Goal: Navigation & Orientation: Find specific page/section

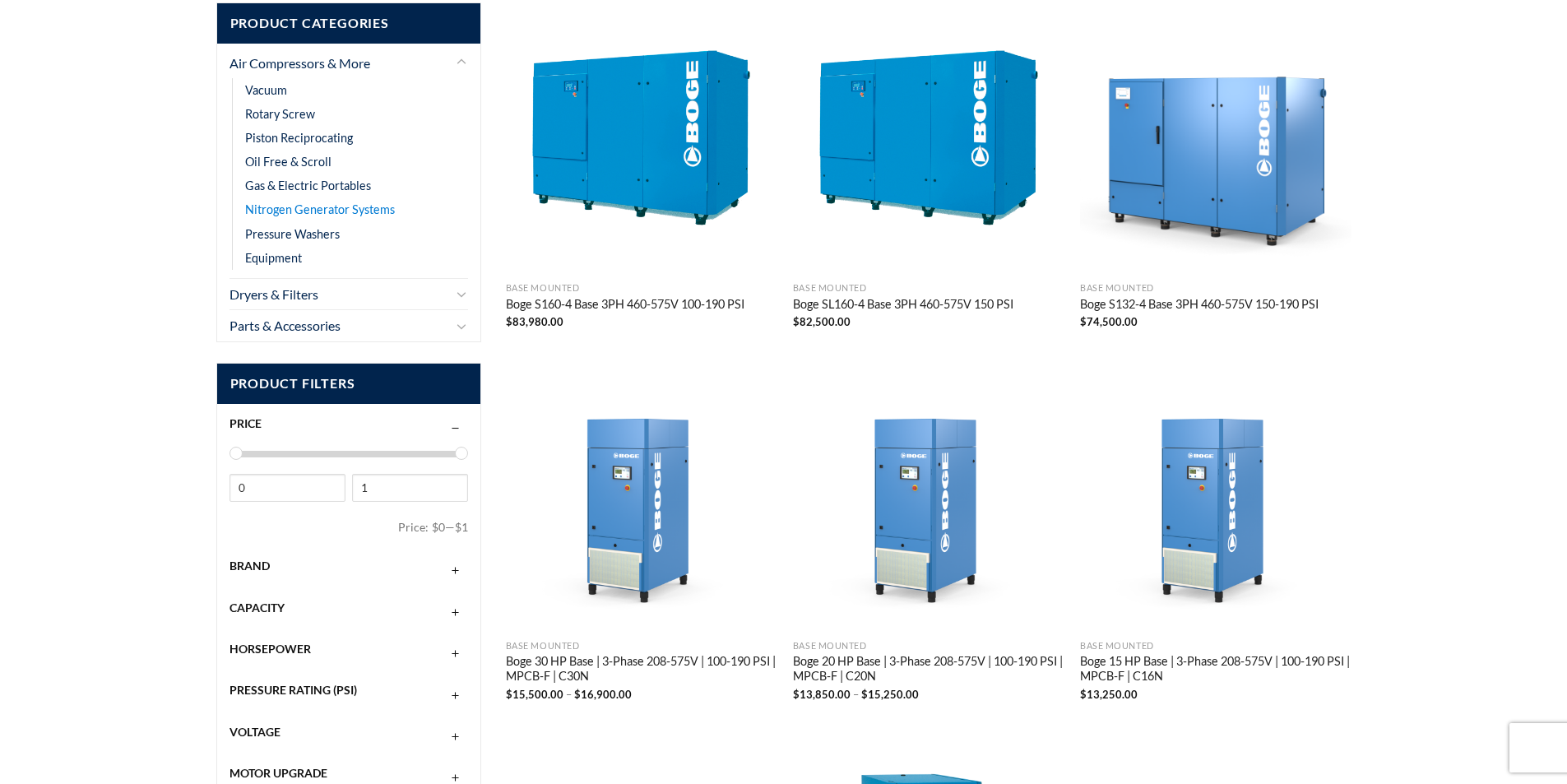
scroll to position [329, 0]
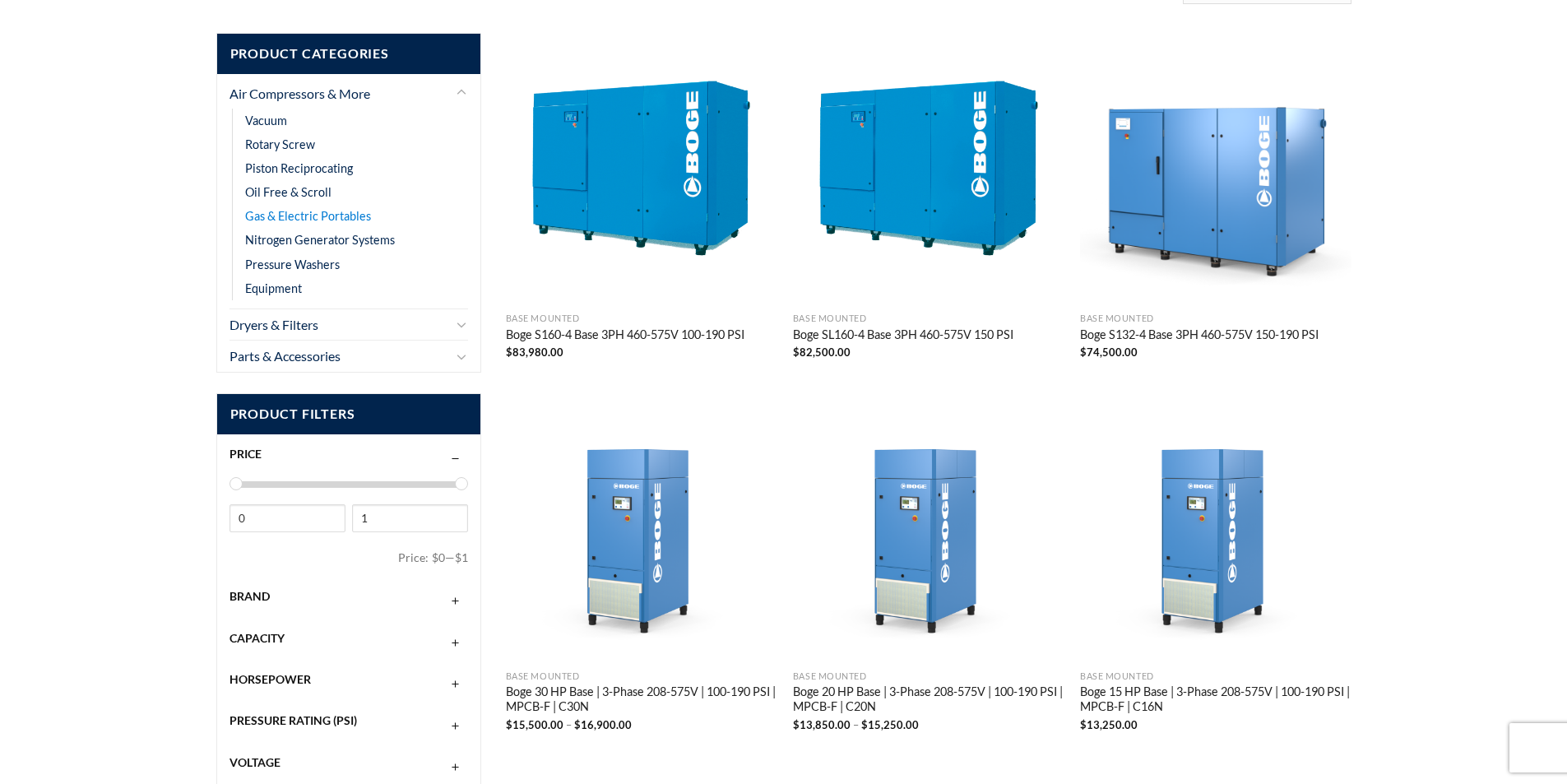
click at [343, 215] on link "Gas & Electric Portables" at bounding box center [308, 215] width 126 height 24
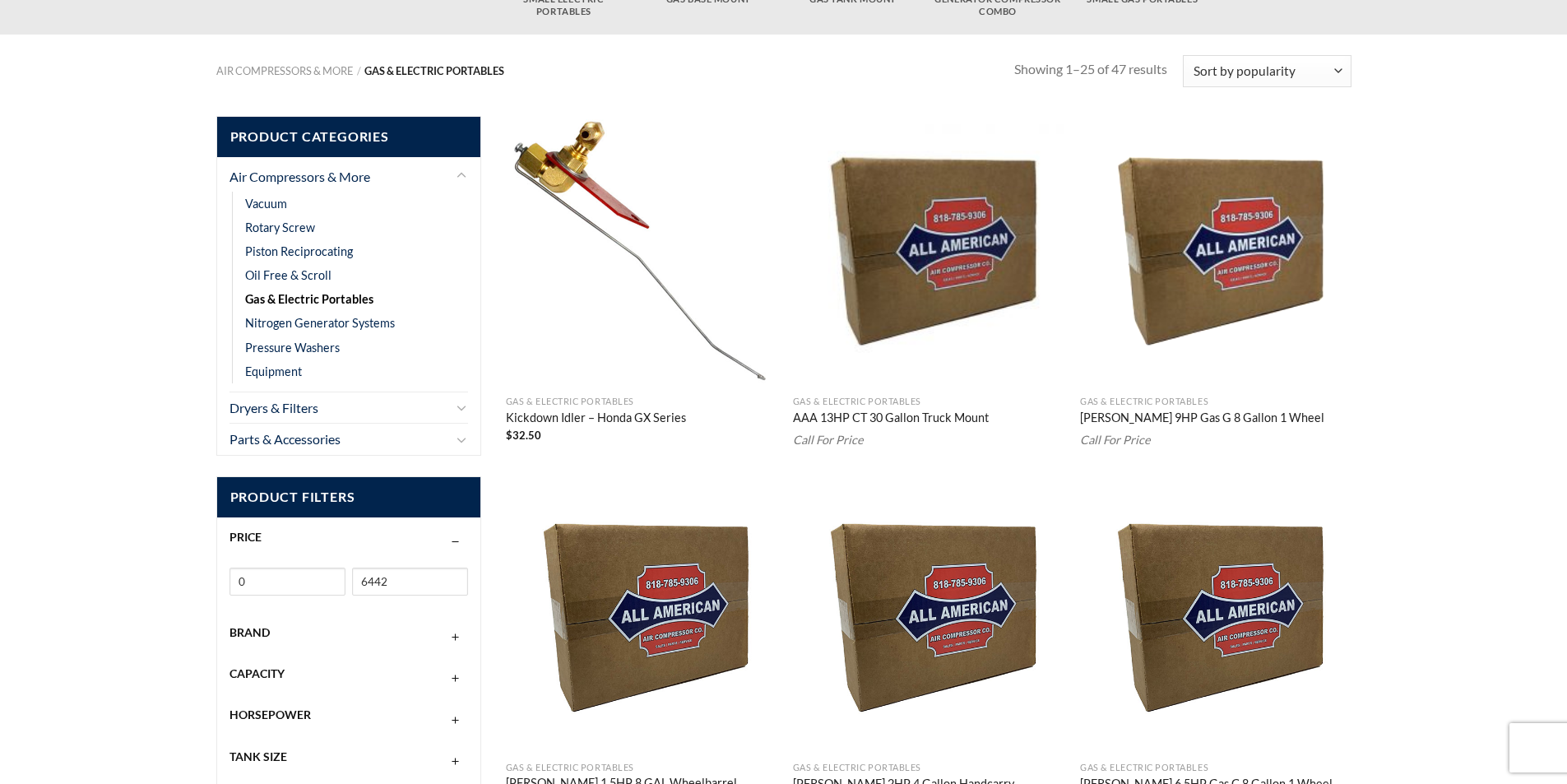
scroll to position [247, 0]
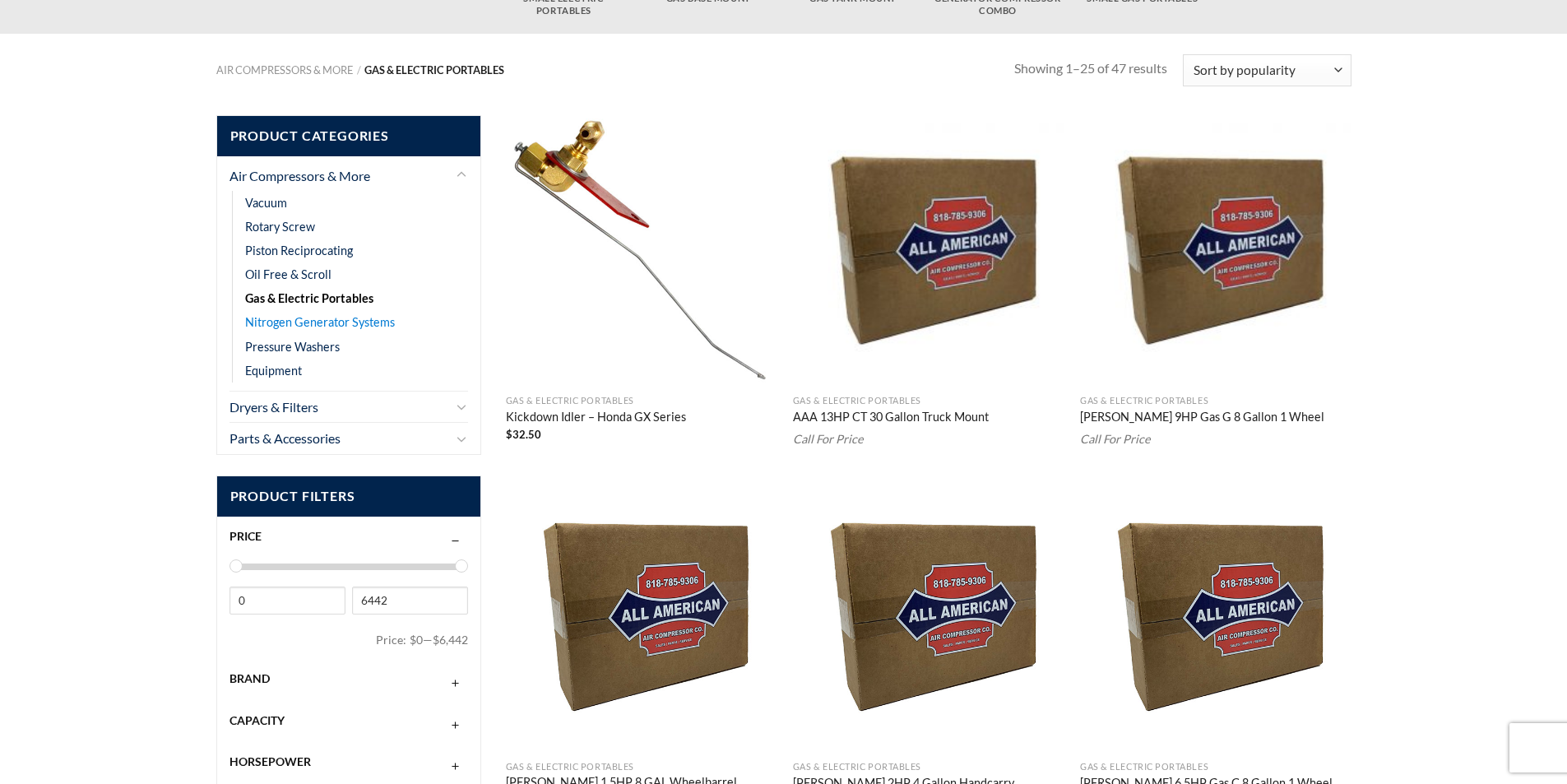
click at [308, 324] on link "Nitrogen Generator Systems" at bounding box center [320, 322] width 149 height 24
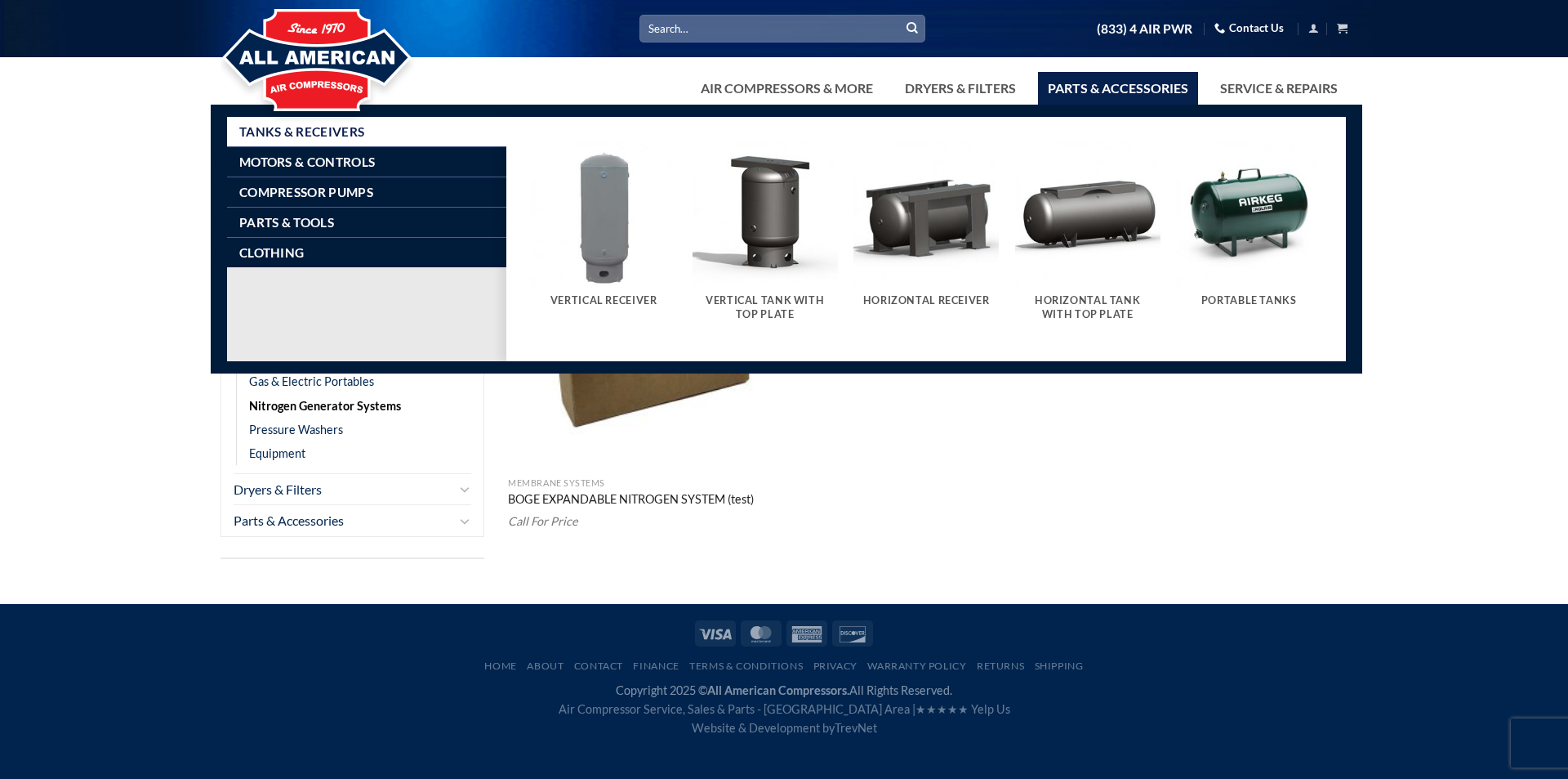
click at [1241, 309] on div "Portable Tanks" at bounding box center [1248, 304] width 145 height 36
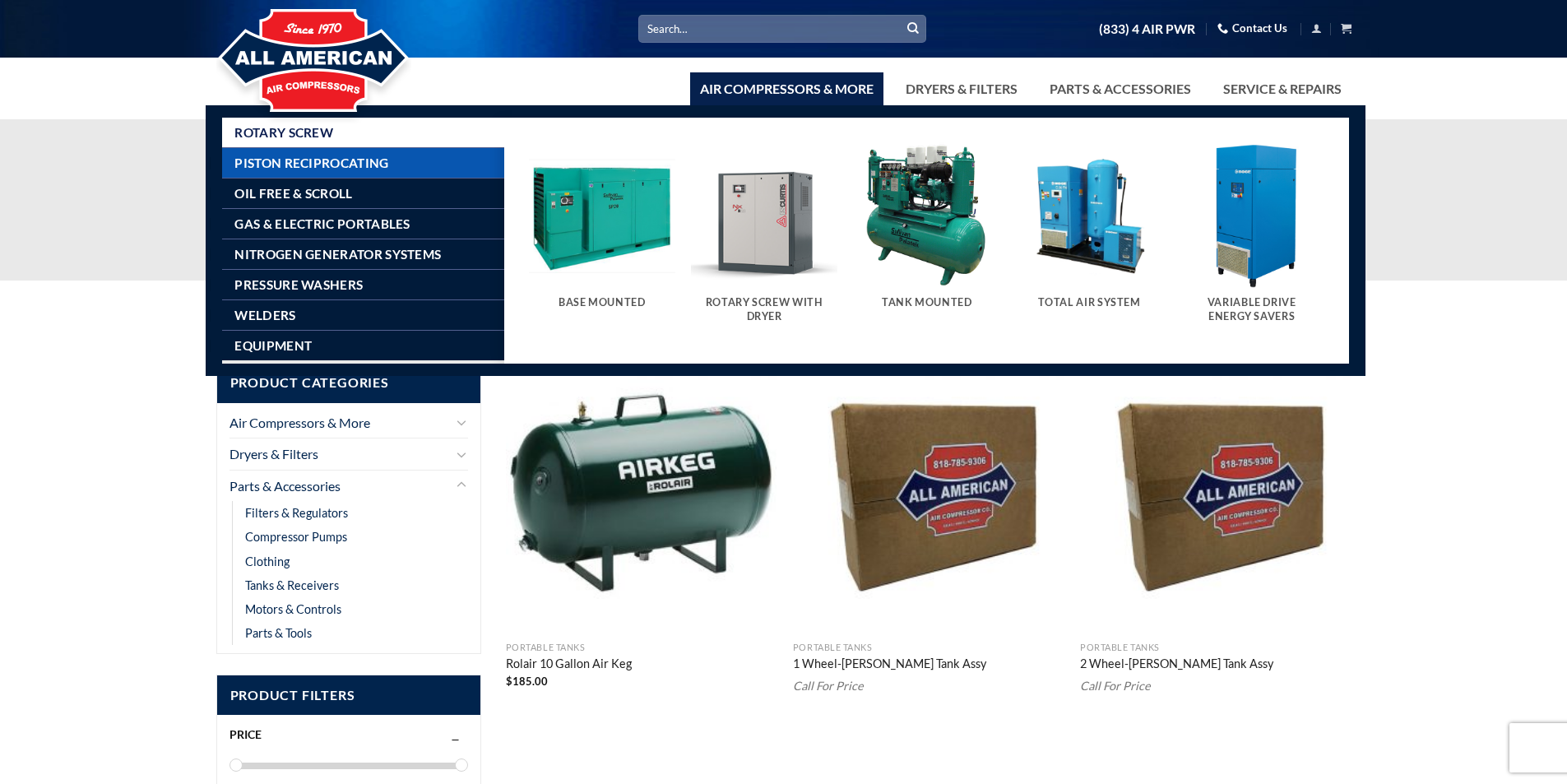
click at [312, 163] on span "Piston Reciprocating" at bounding box center [311, 163] width 154 height 13
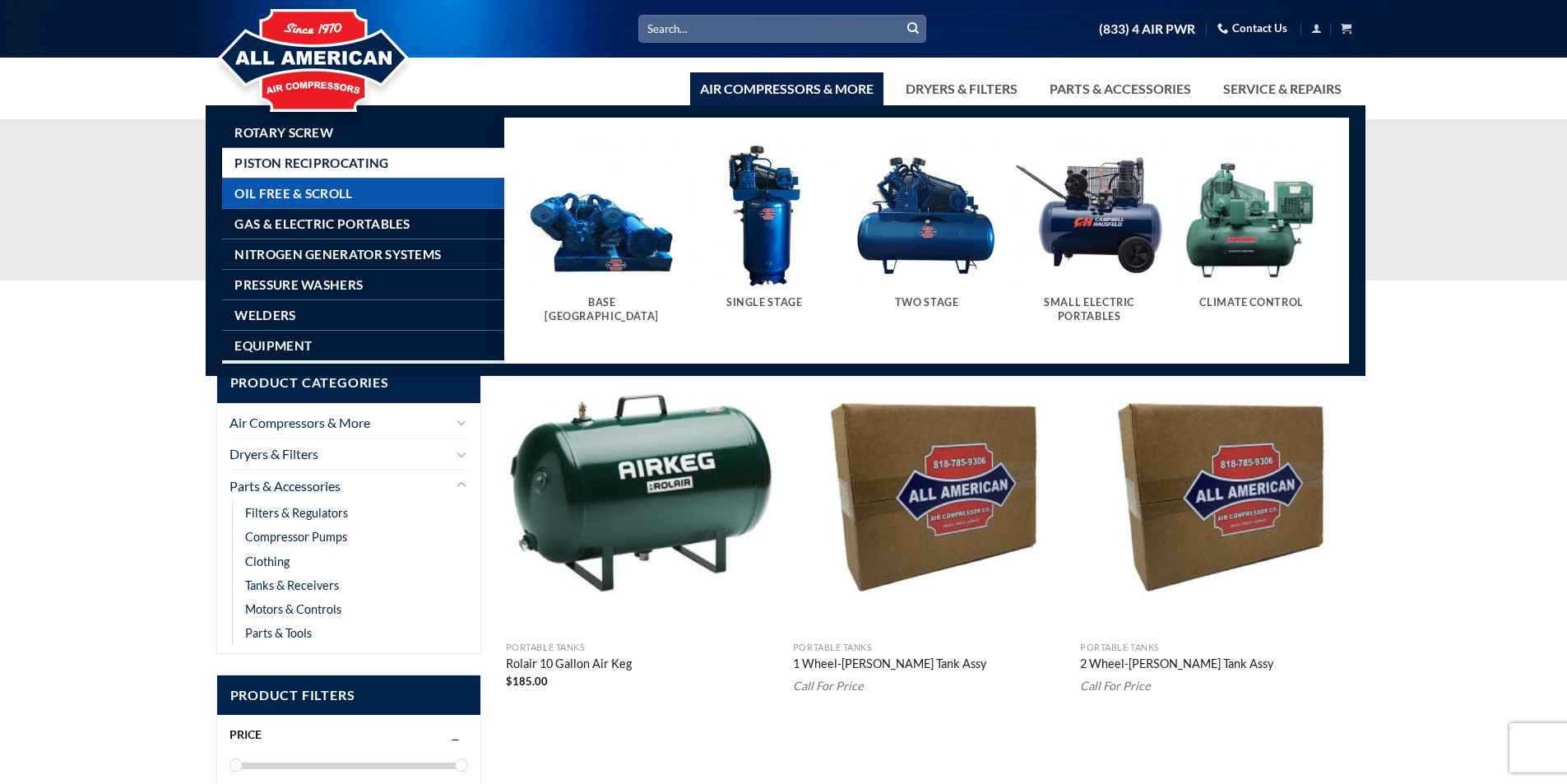
click at [305, 193] on span "Oil Free & Scroll" at bounding box center [293, 193] width 118 height 13
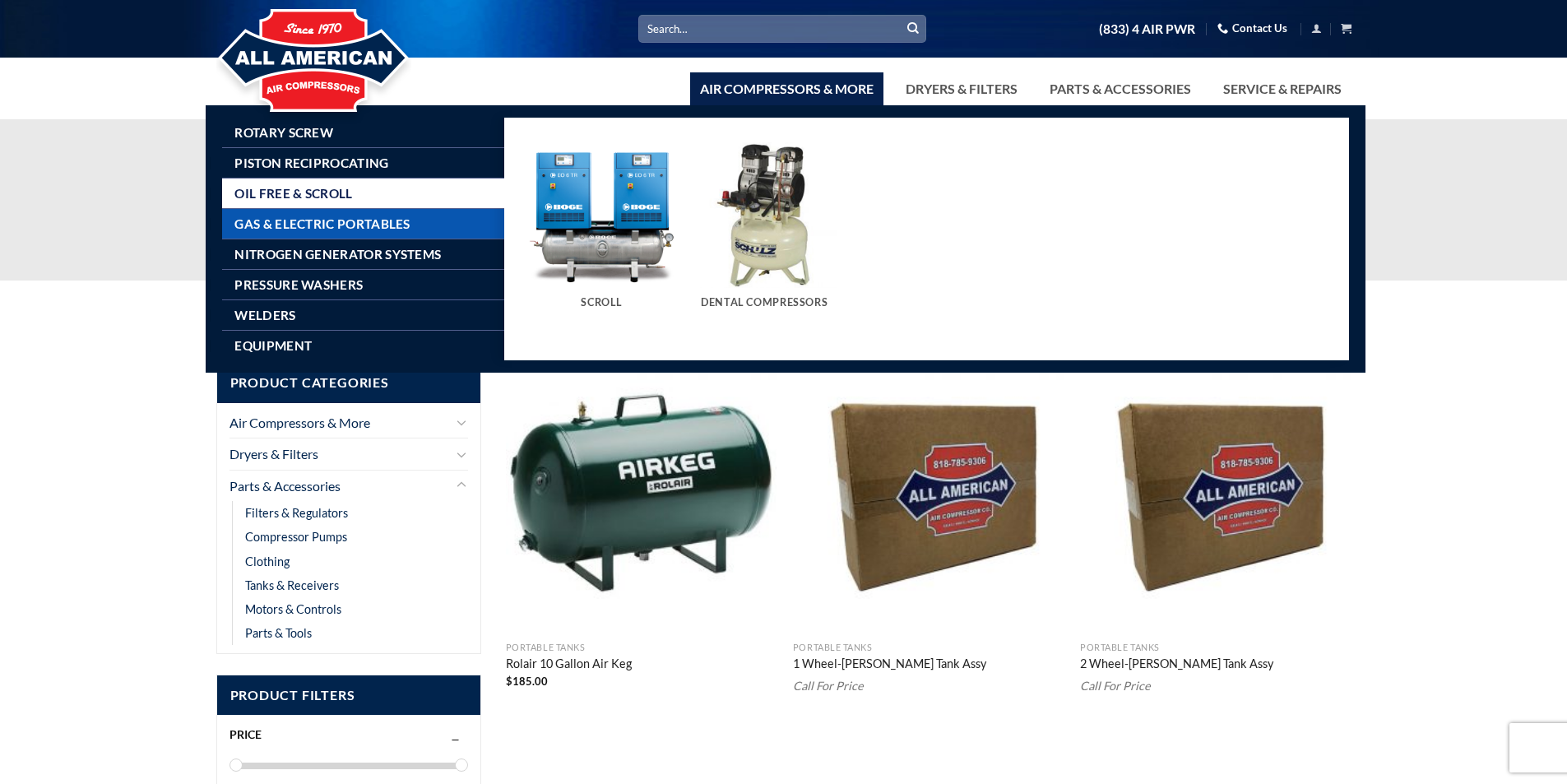
click at [299, 227] on span "Gas & Electric Portables" at bounding box center [322, 224] width 175 height 13
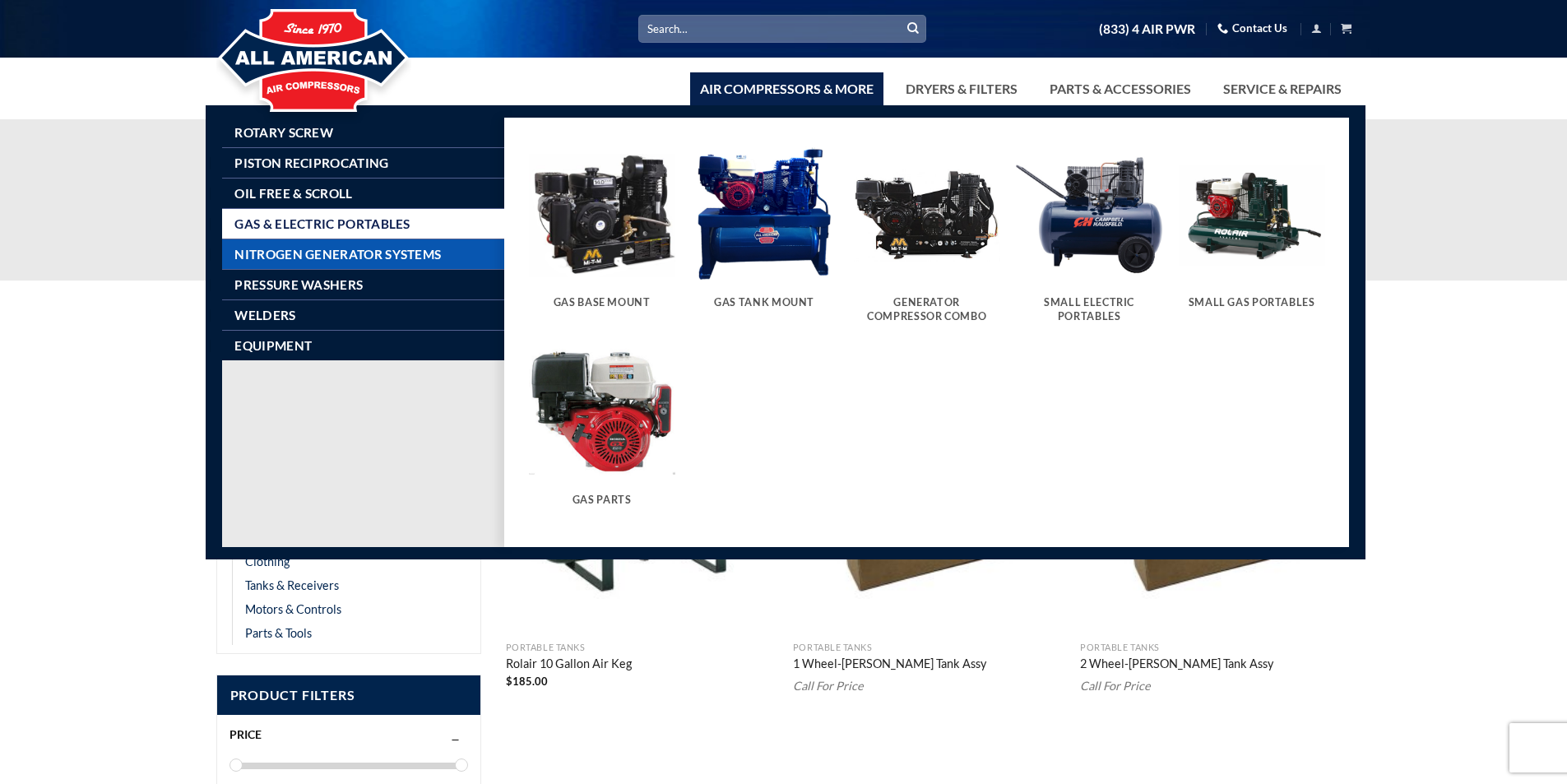
click at [299, 251] on span "Nitrogen Generator Systems" at bounding box center [337, 254] width 206 height 13
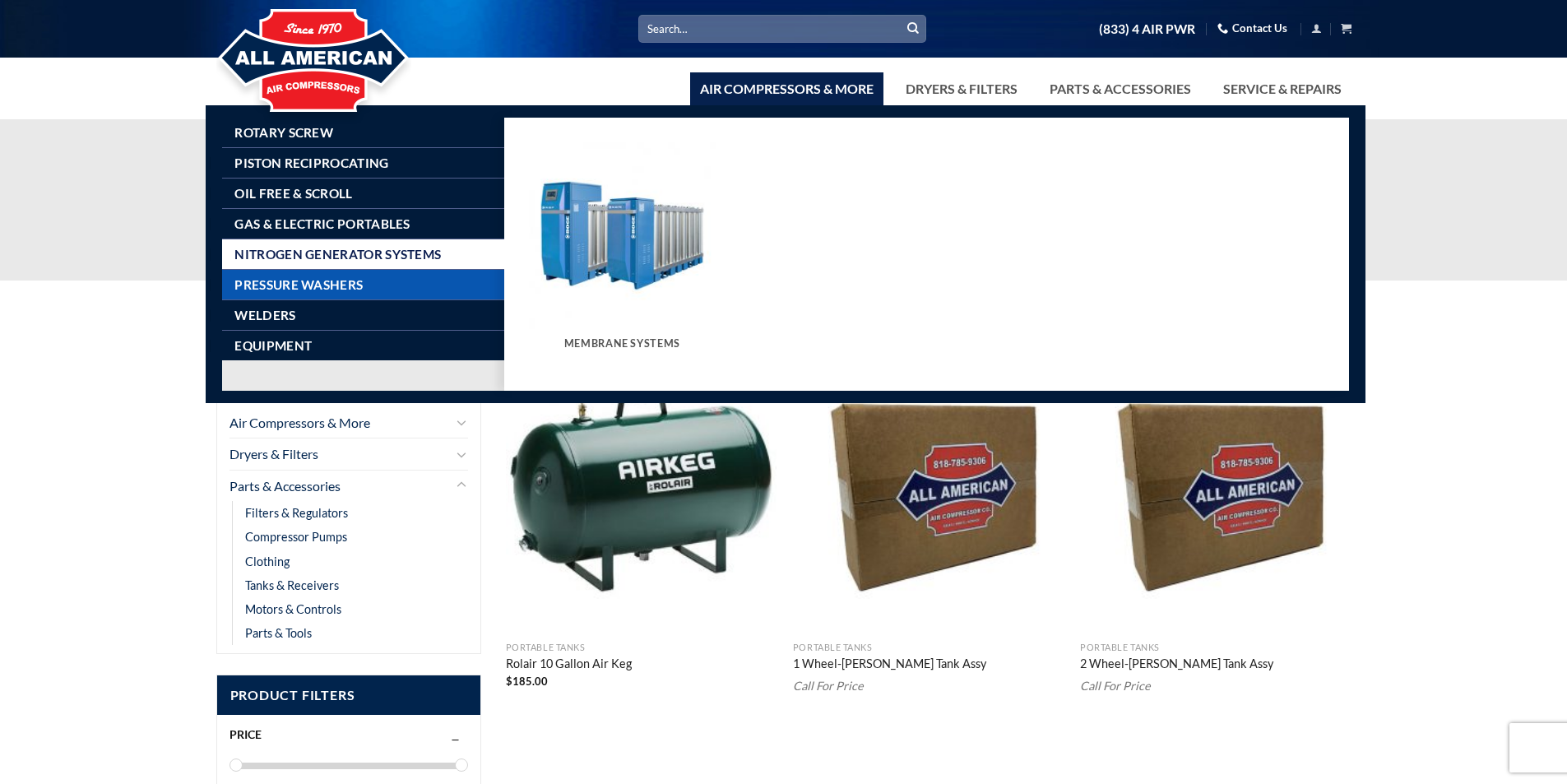
click at [291, 283] on span "Pressure Washers" at bounding box center [299, 284] width 128 height 13
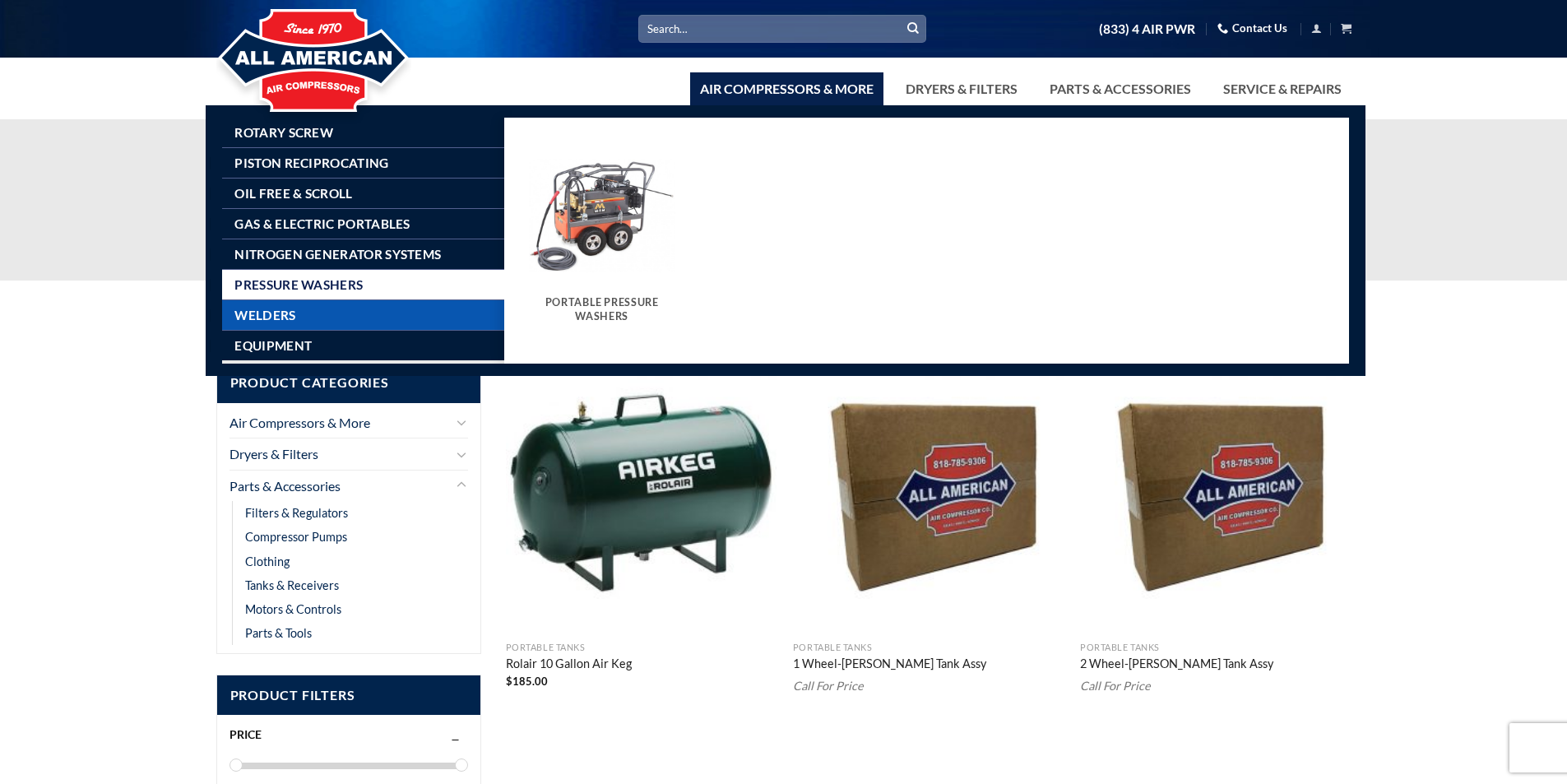
click at [285, 313] on span "Welders" at bounding box center [265, 315] width 61 height 13
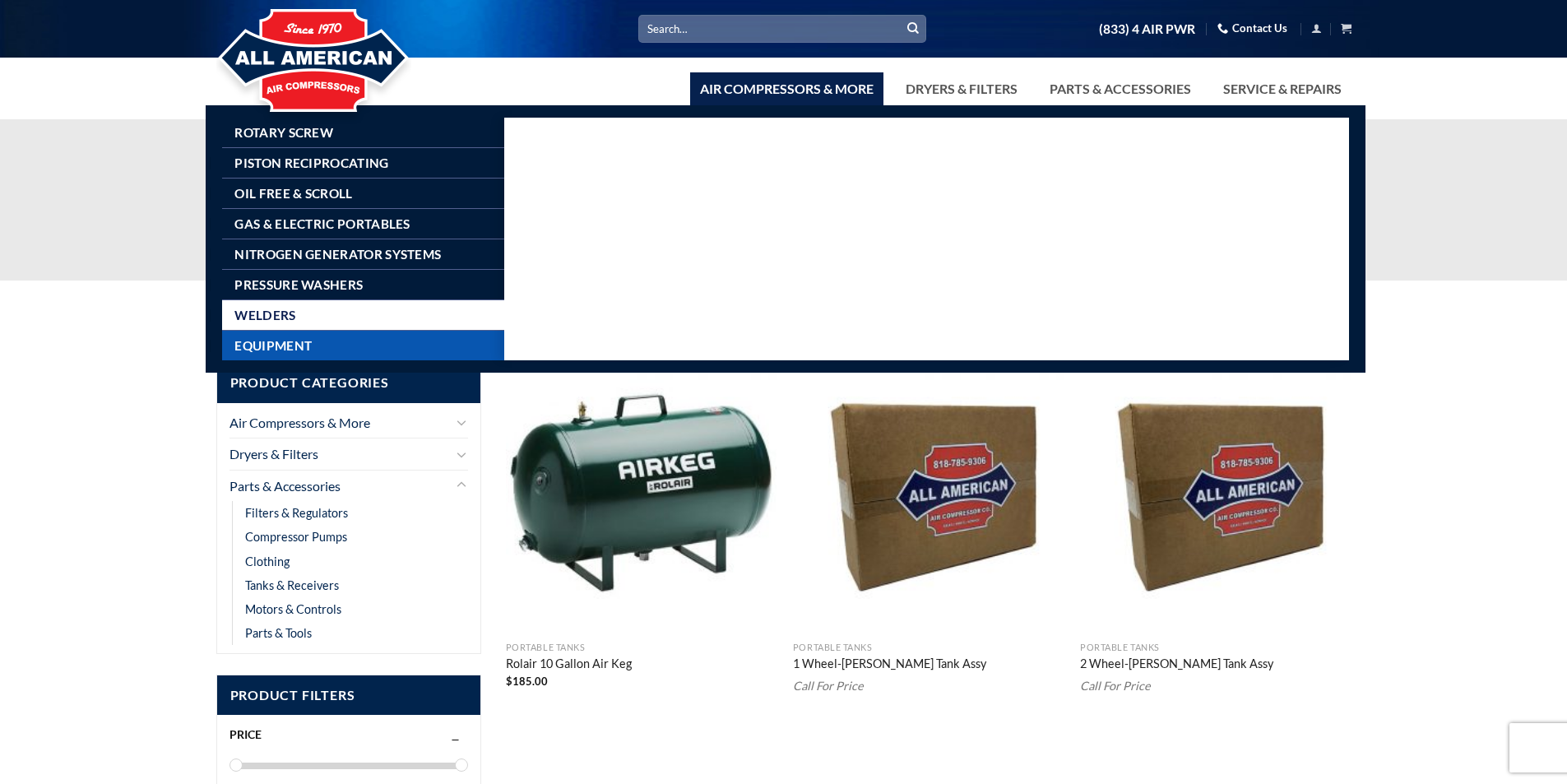
click at [283, 340] on span "Equipment" at bounding box center [273, 345] width 78 height 13
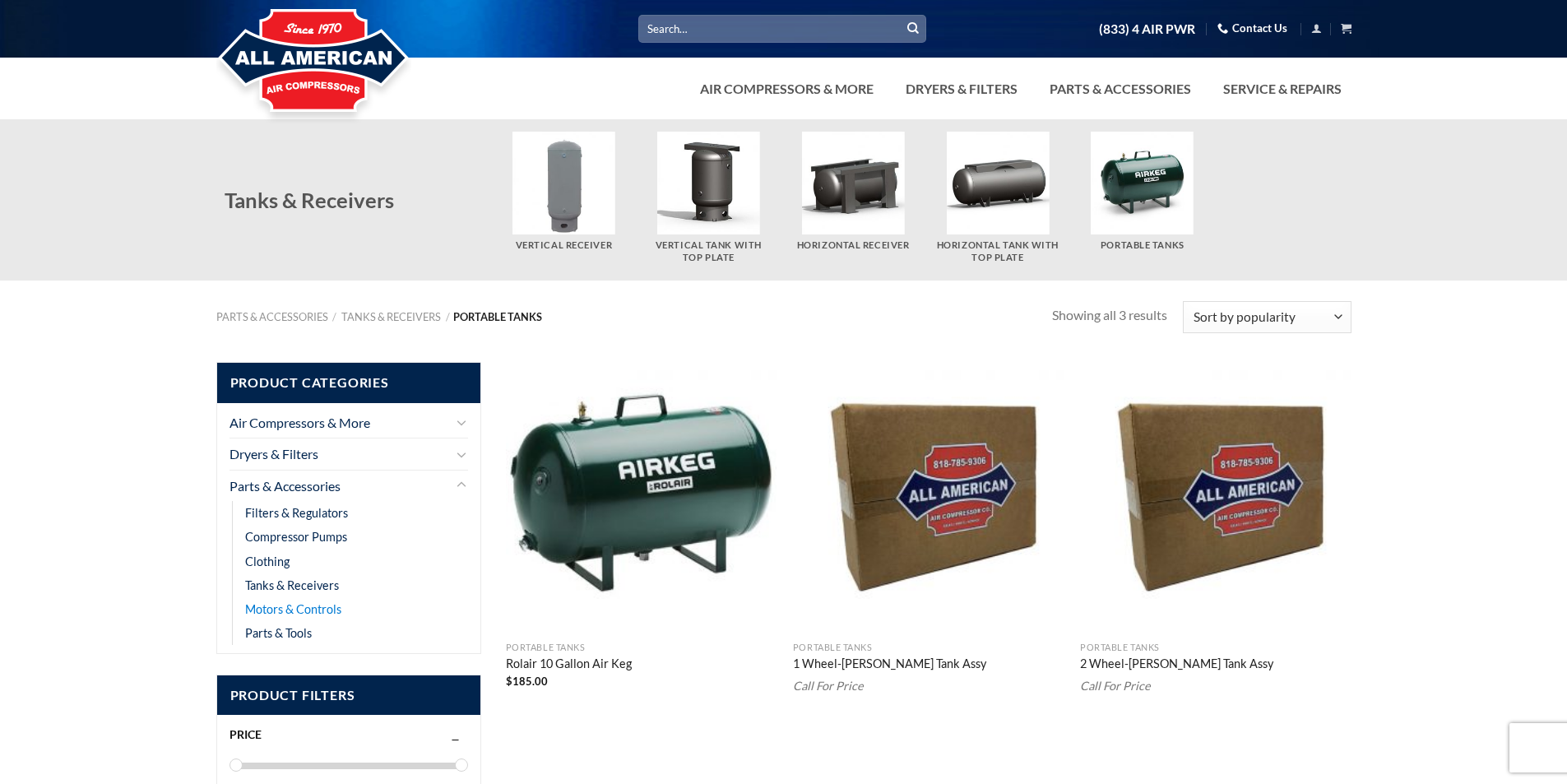
click at [309, 612] on link "Motors & Controls" at bounding box center [293, 609] width 96 height 24
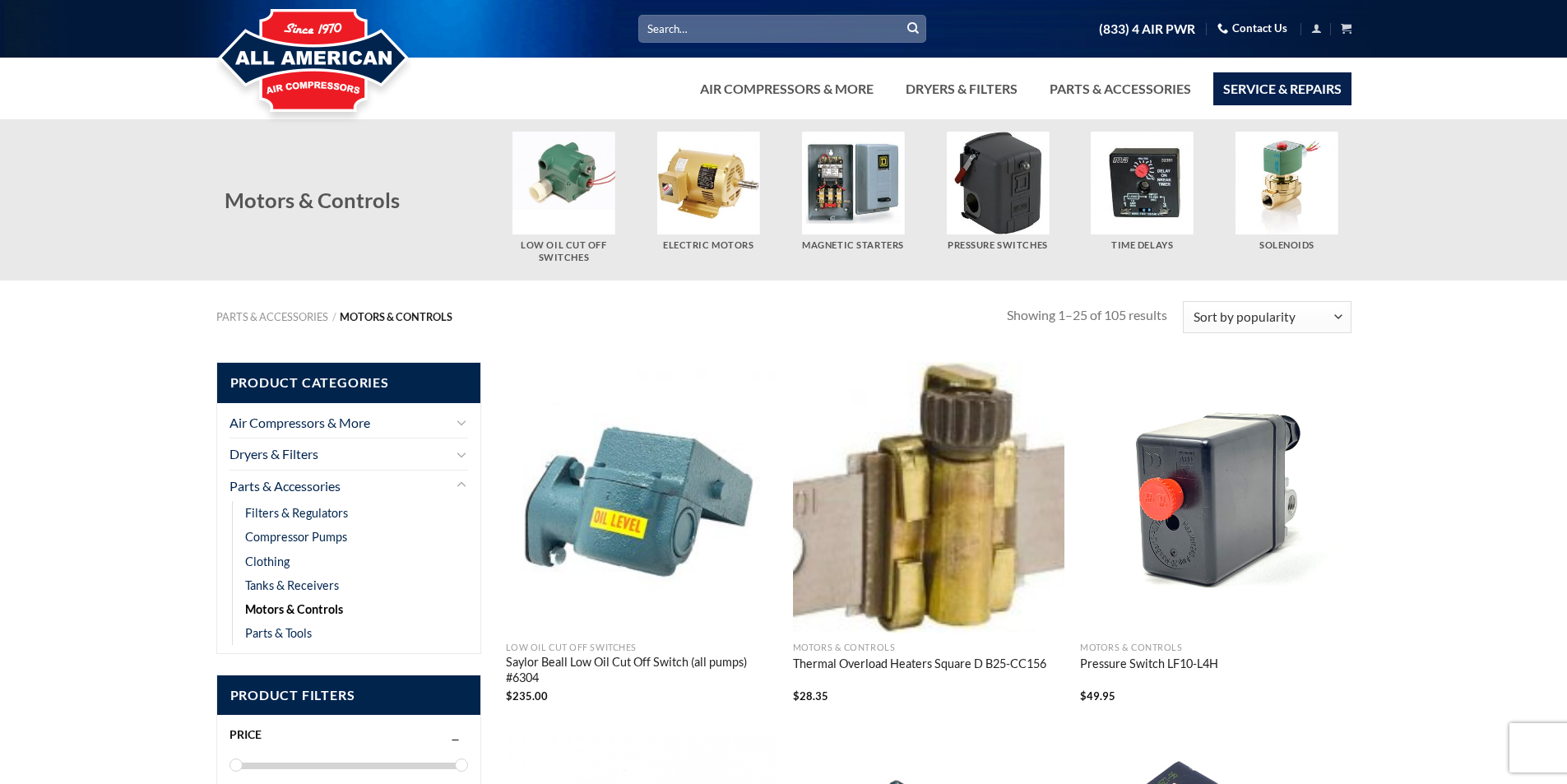
click at [1308, 83] on link "Service & Repairs" at bounding box center [1282, 88] width 139 height 33
